Goal: Check status: Check status

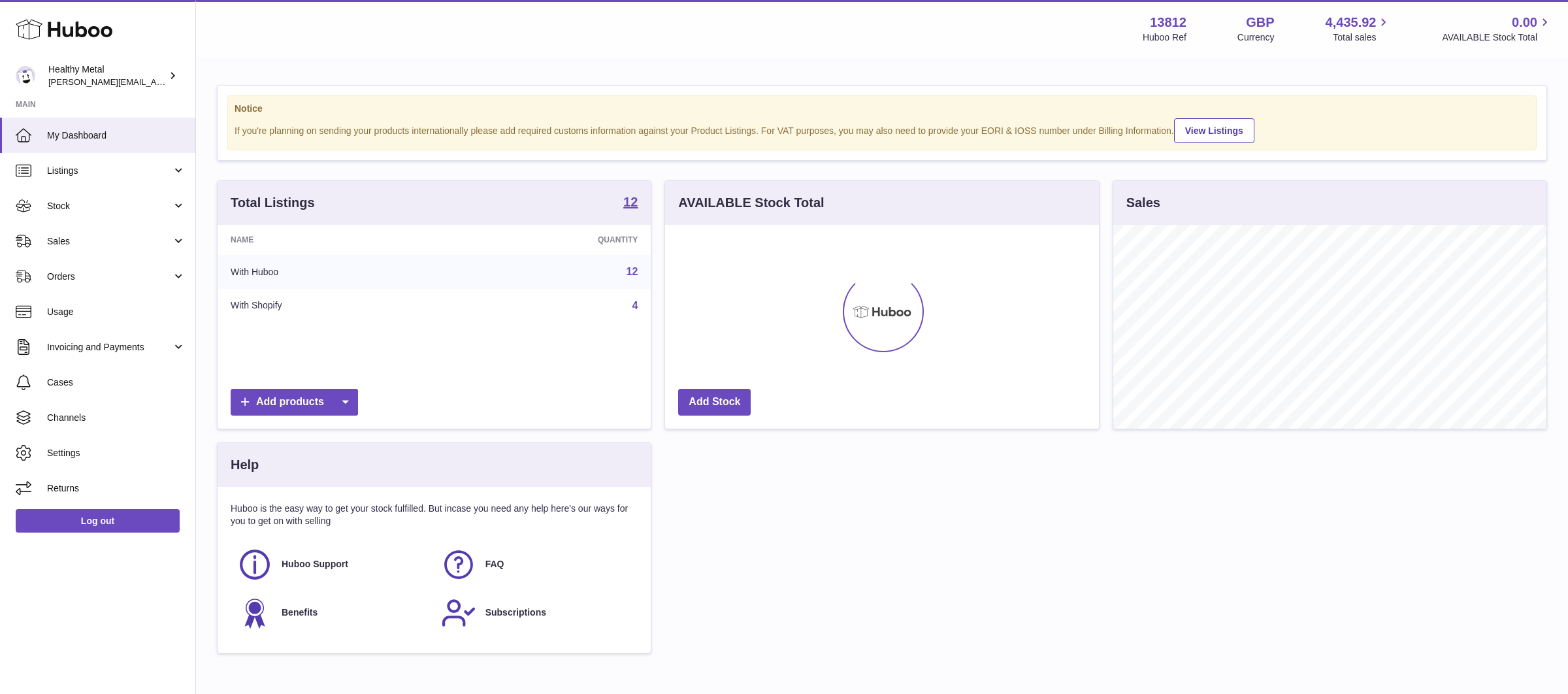
scroll to position [203, 433]
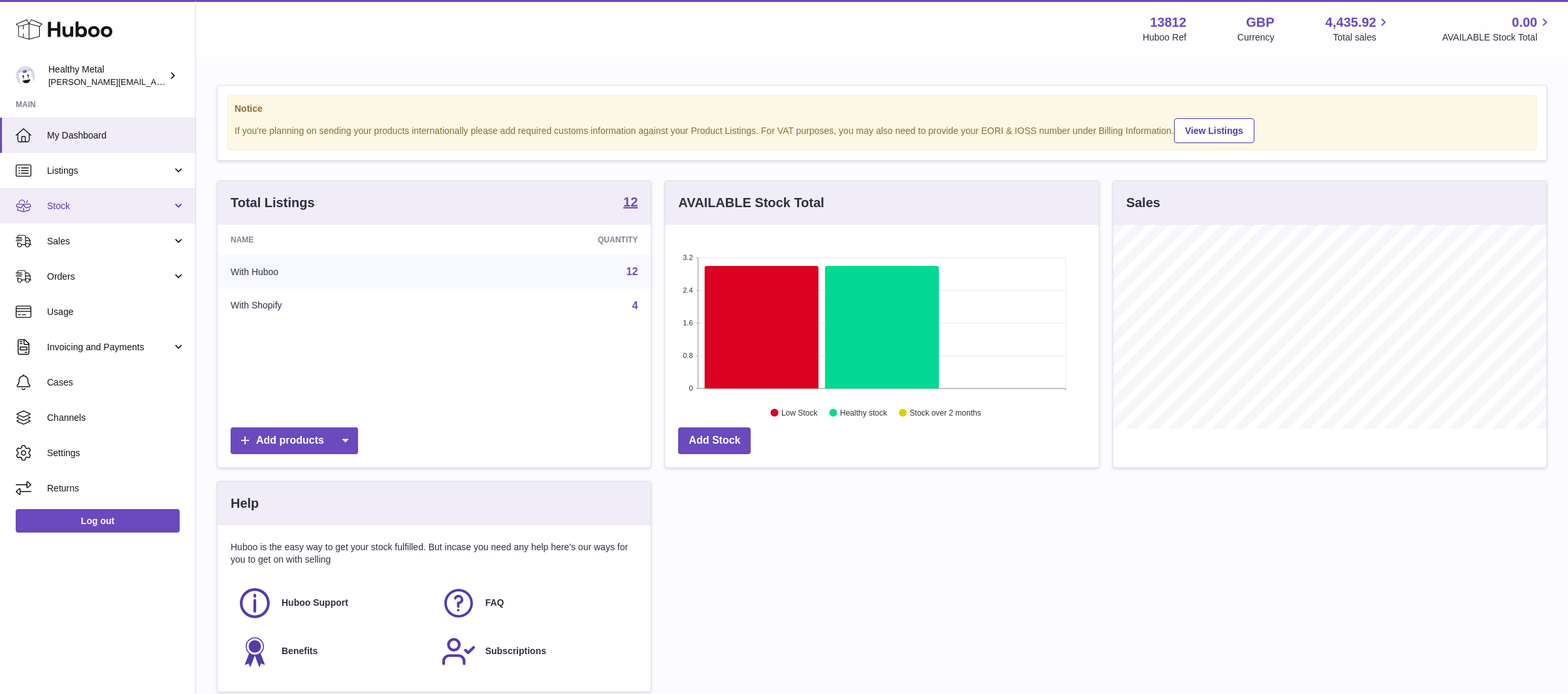
click at [131, 214] on link "Stock" at bounding box center [97, 205] width 195 height 35
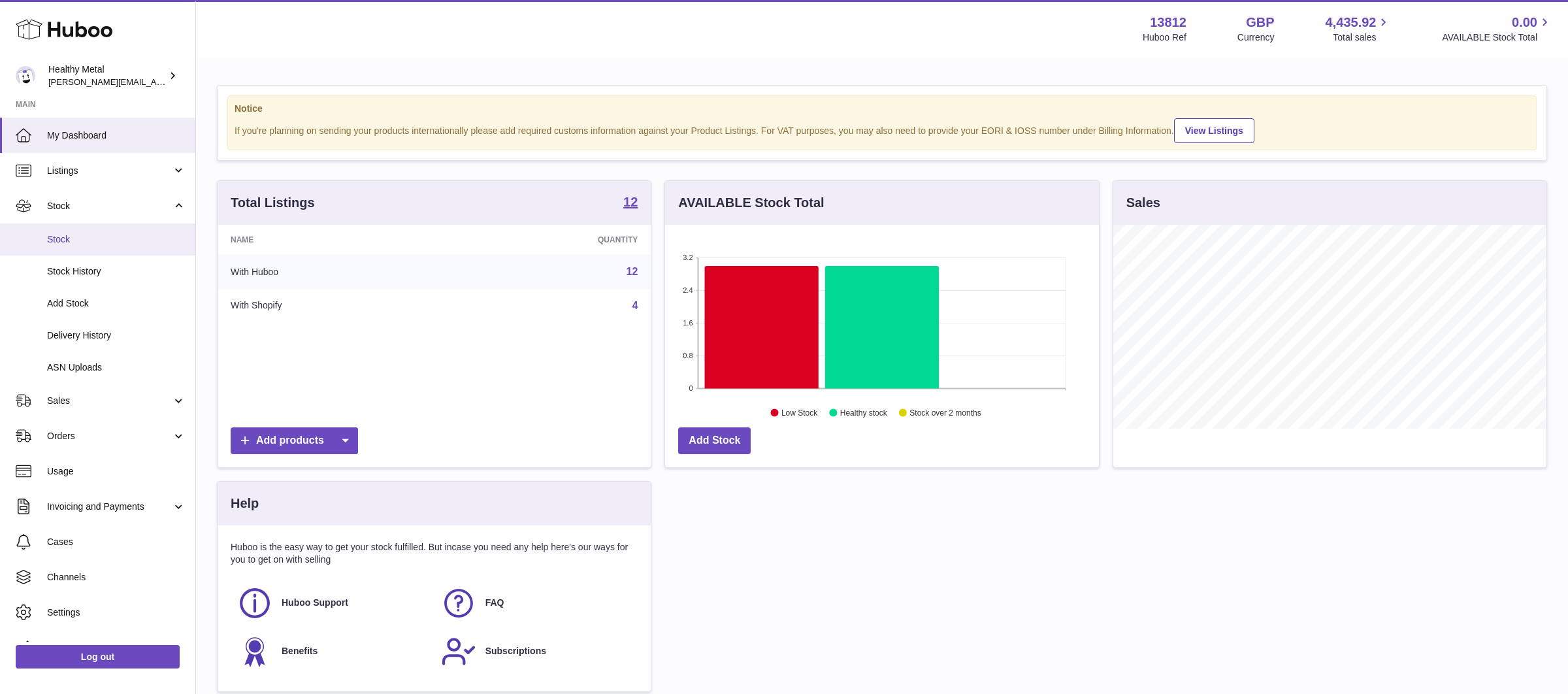
click at [87, 238] on span "Stock" at bounding box center [116, 239] width 139 height 13
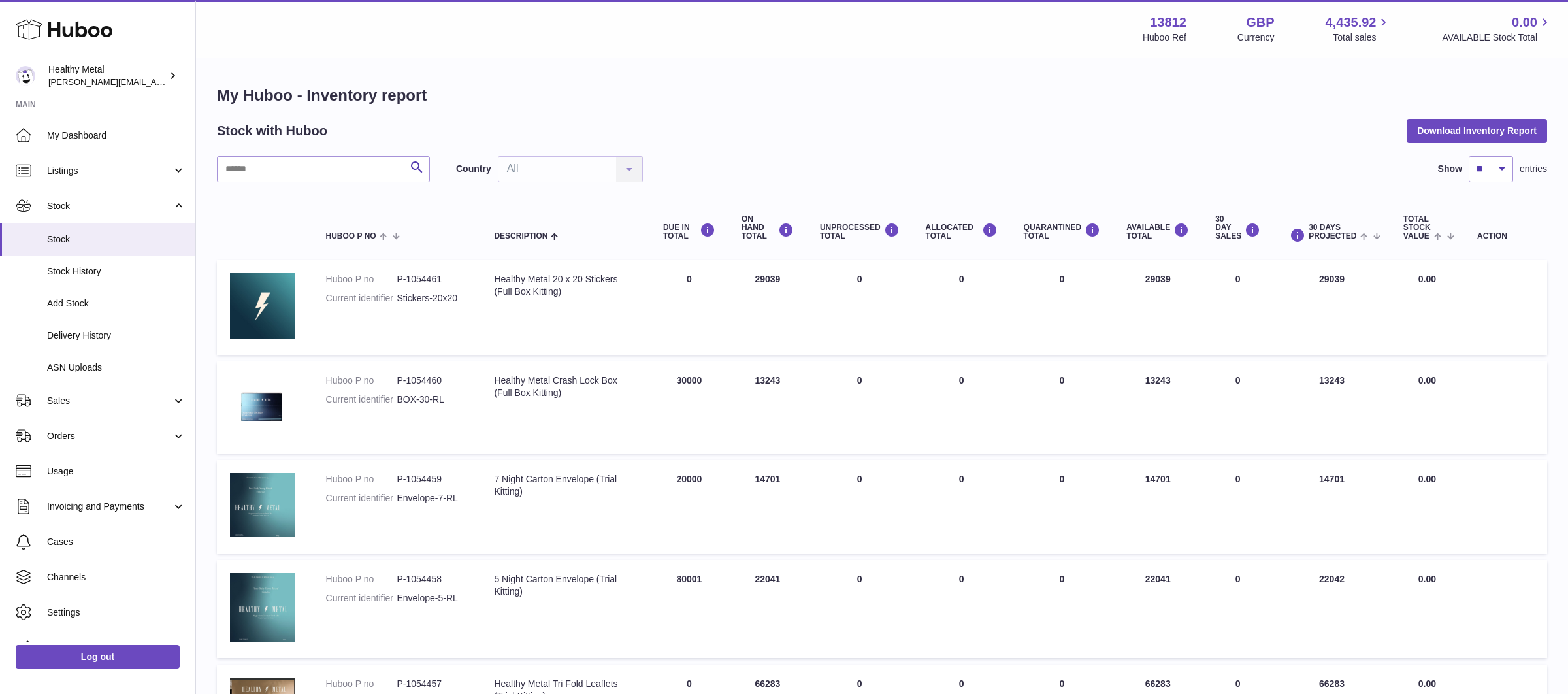
scroll to position [818, 0]
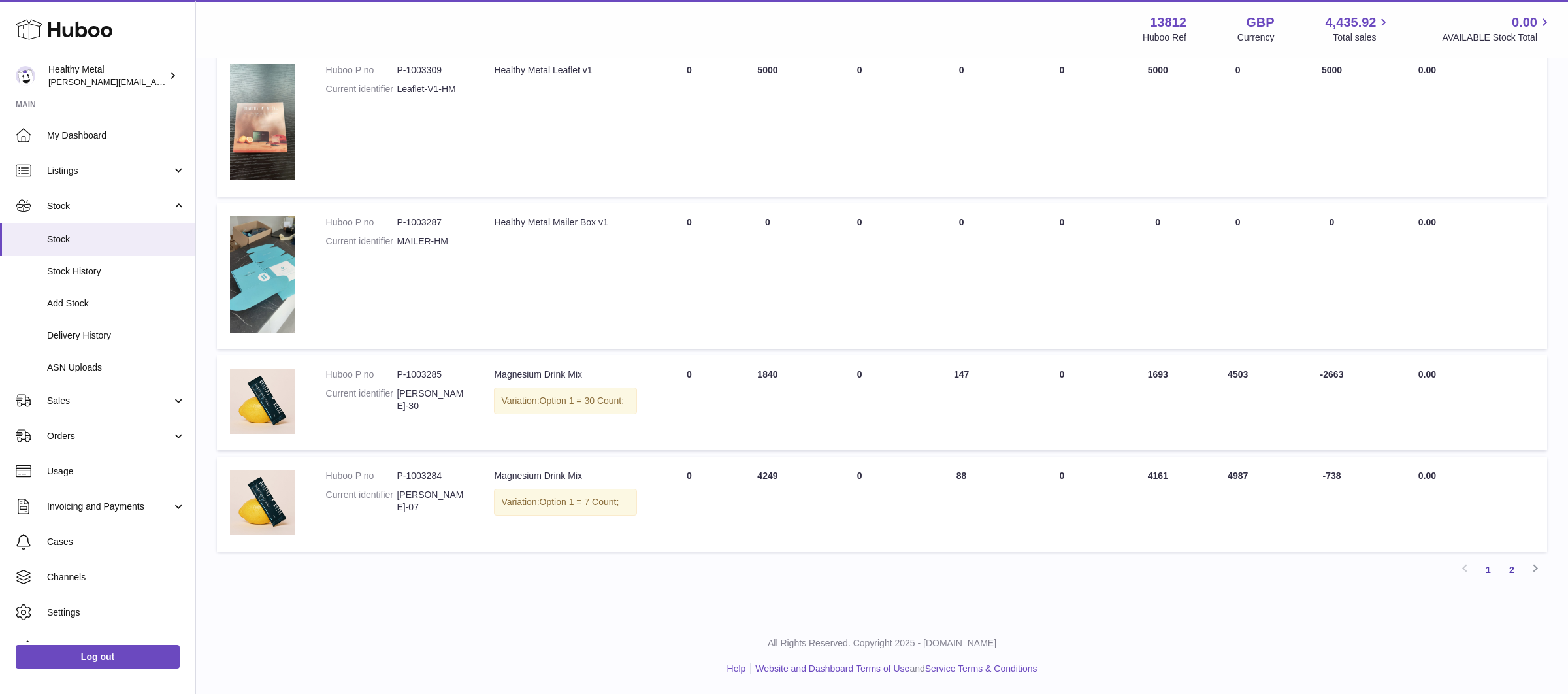
click at [1512, 570] on link "2" at bounding box center [1511, 570] width 23 height 23
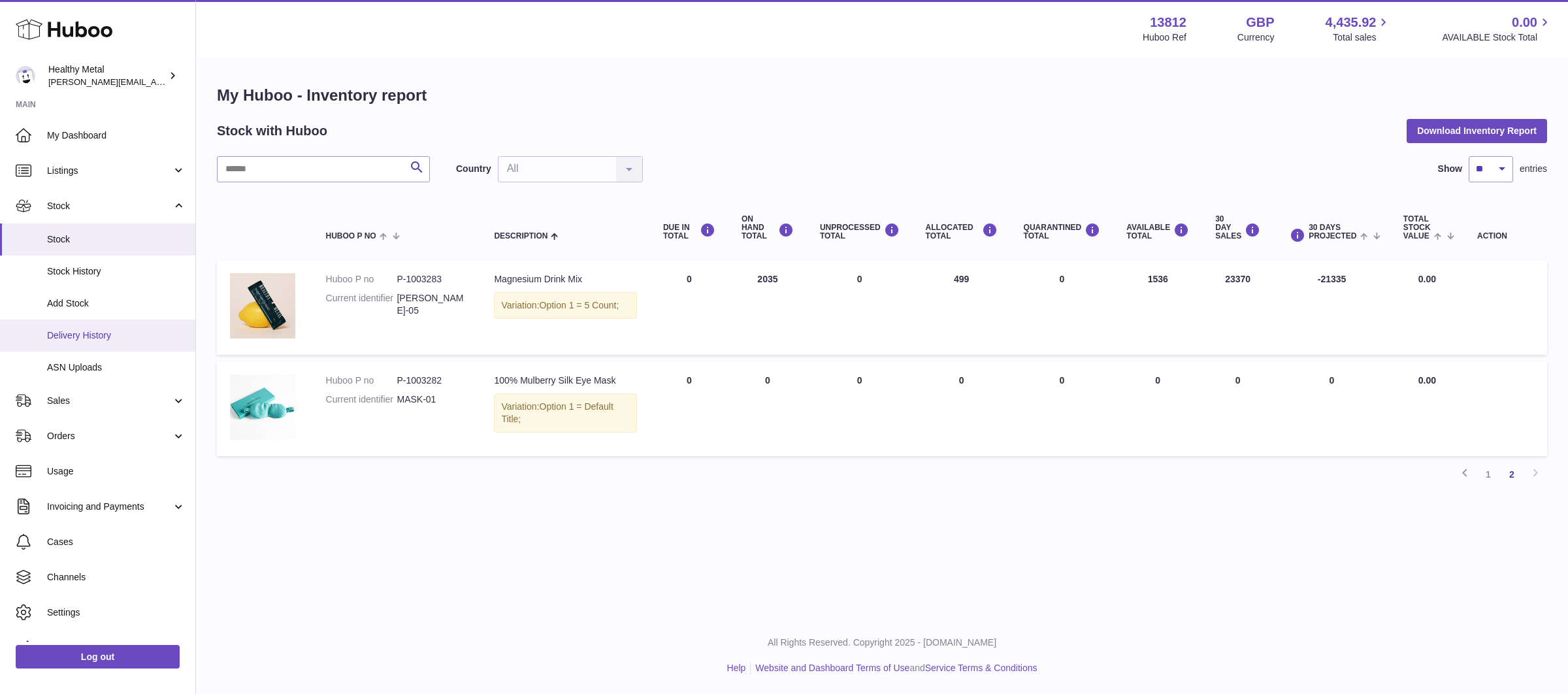
click at [101, 347] on link "Delivery History" at bounding box center [97, 336] width 195 height 32
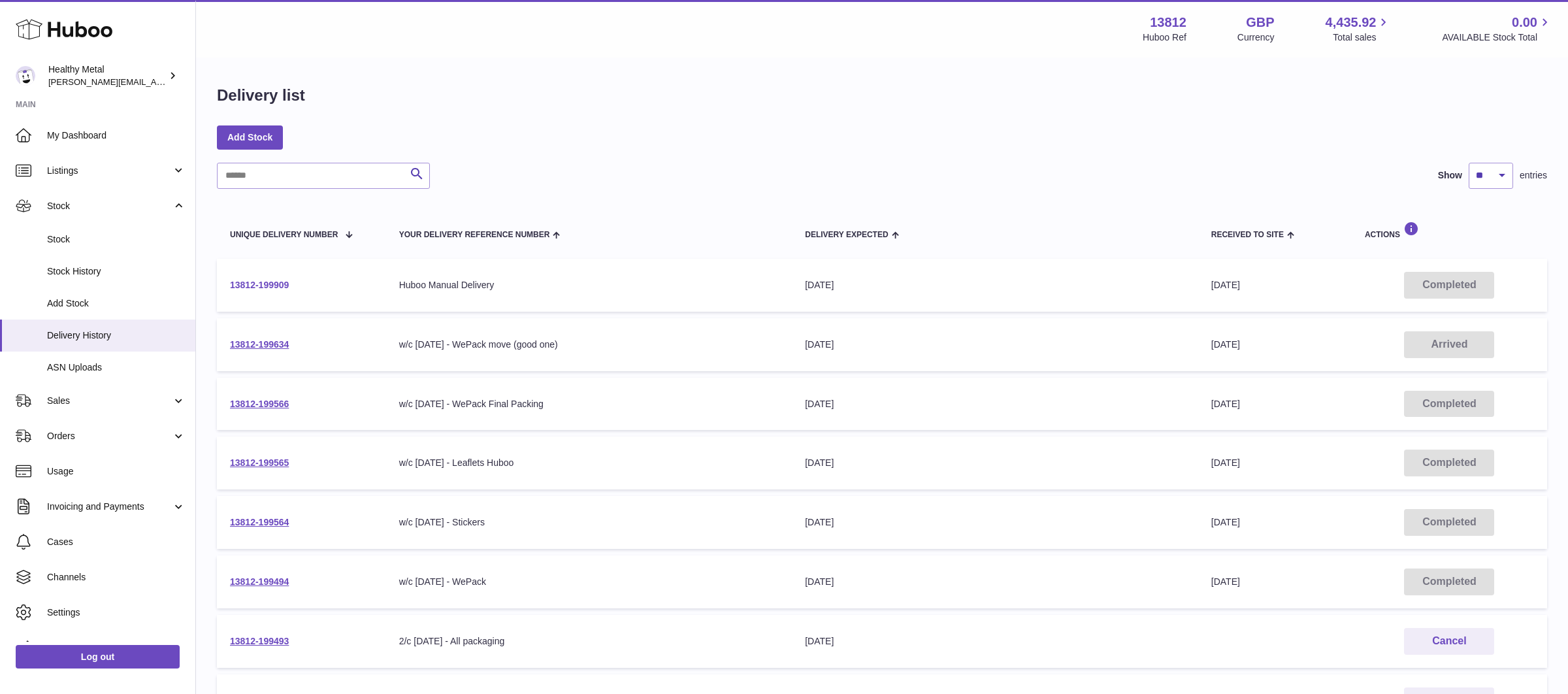
click at [270, 280] on link "13812-199909" at bounding box center [258, 285] width 59 height 11
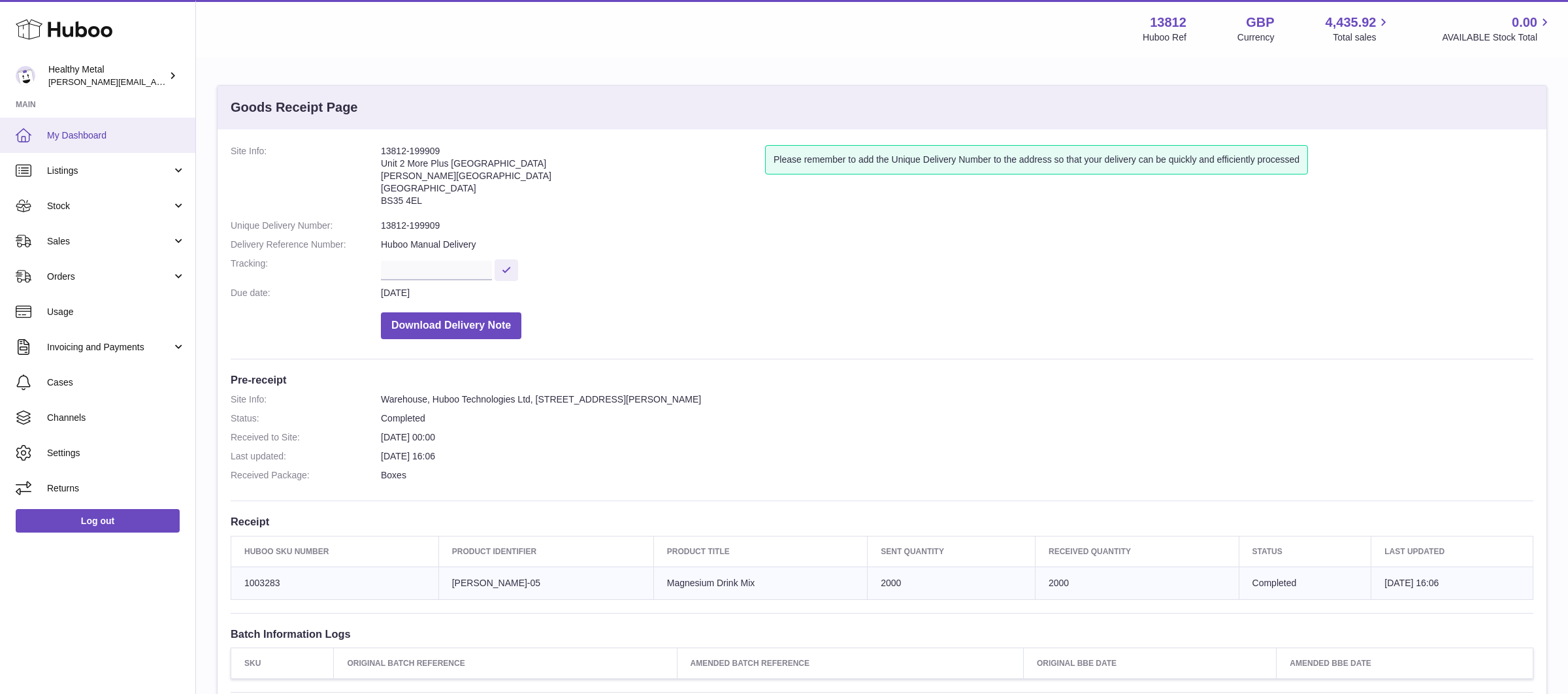
click at [75, 140] on span "My Dashboard" at bounding box center [116, 136] width 139 height 13
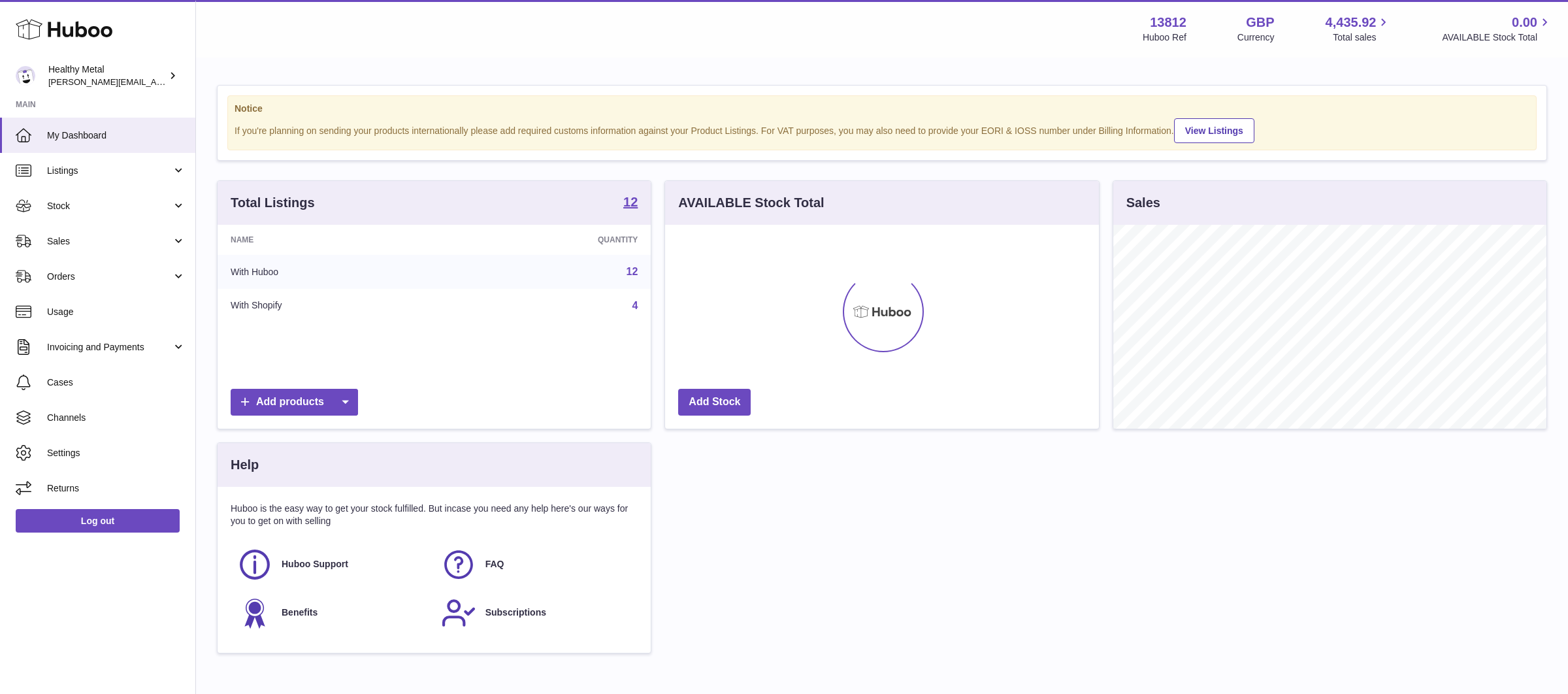
scroll to position [203, 433]
